Goal: Information Seeking & Learning: Understand process/instructions

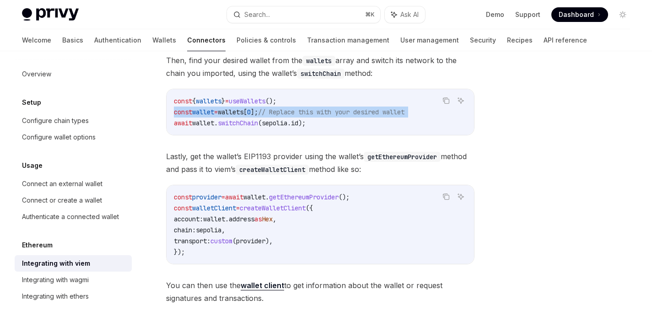
scroll to position [65, 0]
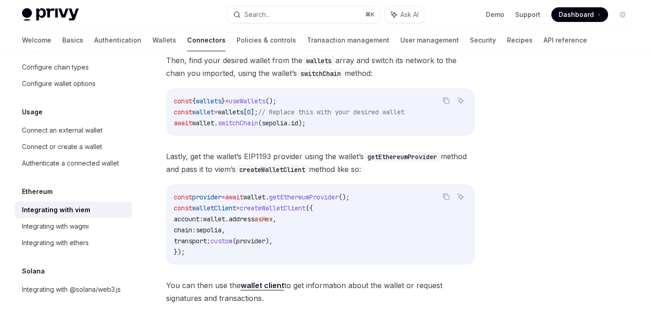
click at [241, 212] on code "const provider = await wallet . getEthereumProvider (); const walletClient = cr…" at bounding box center [320, 225] width 293 height 66
click at [221, 197] on span "provider" at bounding box center [206, 197] width 29 height 8
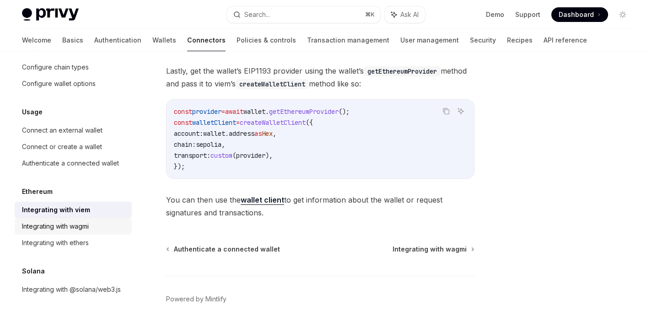
scroll to position [301, 0]
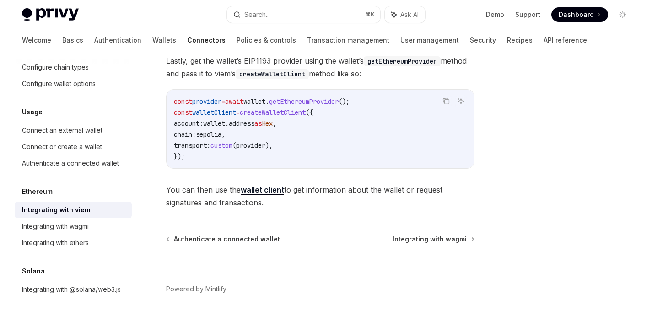
click at [397, 193] on span "You can then use the wallet client to get information about the wallet or reque…" at bounding box center [320, 196] width 308 height 26
click at [397, 192] on span "You can then use the wallet client to get information about the wallet or reque…" at bounding box center [320, 196] width 308 height 26
click at [394, 187] on span "You can then use the wallet client to get information about the wallet or reque…" at bounding box center [320, 196] width 308 height 26
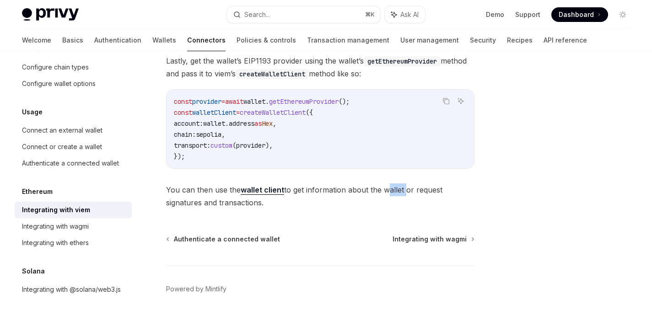
click at [394, 188] on span "You can then use the wallet client to get information about the wallet or reque…" at bounding box center [320, 196] width 308 height 26
copy span "wallet"
click at [448, 101] on icon "Copy the contents from the code block" at bounding box center [445, 100] width 7 height 7
